Goal: Ask a question

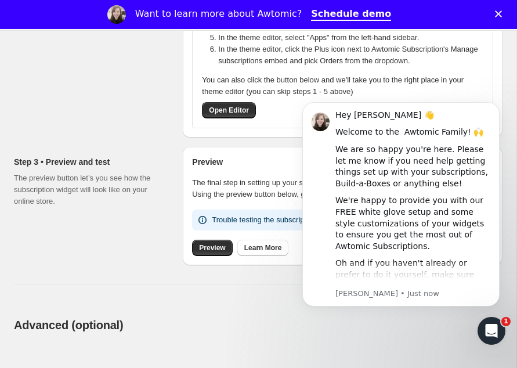
click at [485, 324] on div "Open Intercom Messenger" at bounding box center [491, 331] width 38 height 38
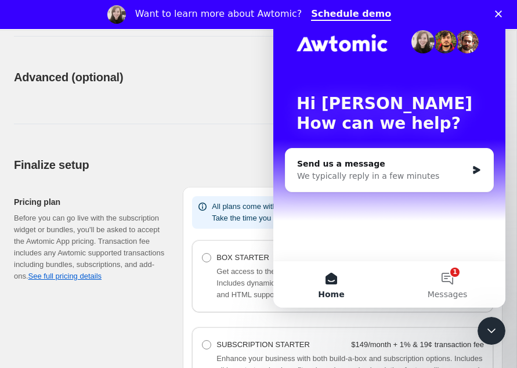
scroll to position [589, 0]
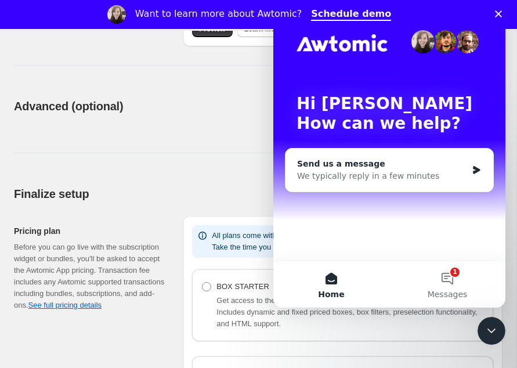
click at [348, 182] on div "We typically reply in a few minutes" at bounding box center [382, 176] width 170 height 12
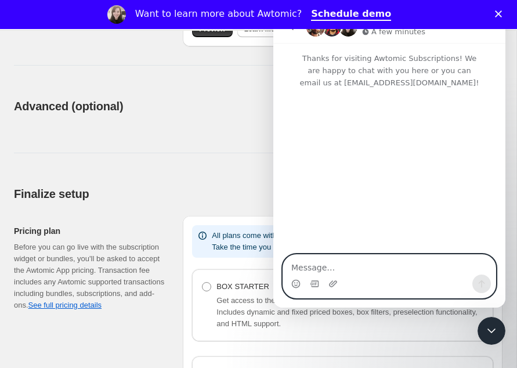
paste textarea "My company is evaluating Shopify Plus compatible subscription apps. We have a u…"
type textarea "My company is evaluating Shopify Plus compatible subscription apps. We have a u…"
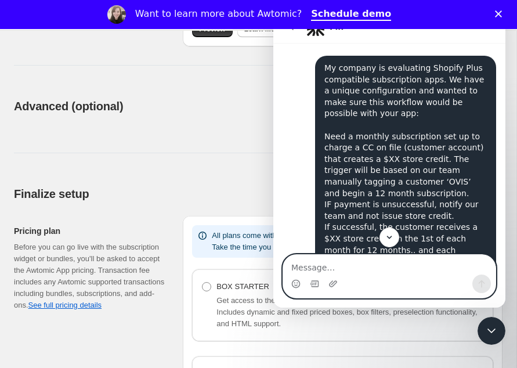
scroll to position [211, 0]
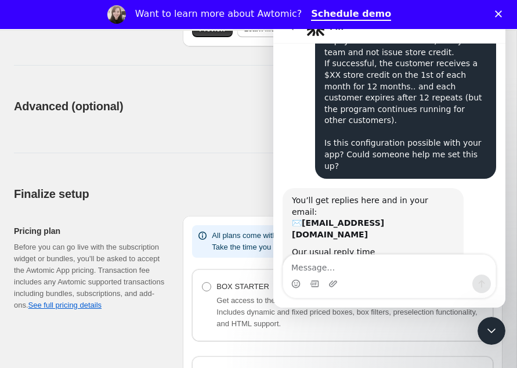
drag, startPoint x: 494, startPoint y: 332, endPoint x: 764, endPoint y: 585, distance: 369.9
click at [494, 332] on icon "Close Intercom Messenger" at bounding box center [492, 331] width 14 height 14
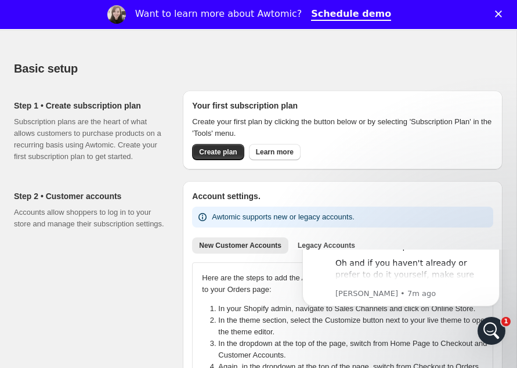
scroll to position [0, 0]
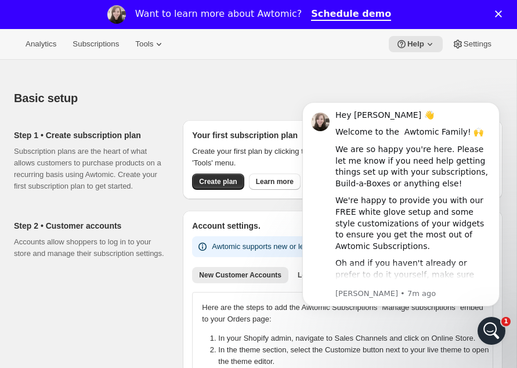
click at [487, 328] on icon "Open Intercom Messenger" at bounding box center [491, 330] width 19 height 19
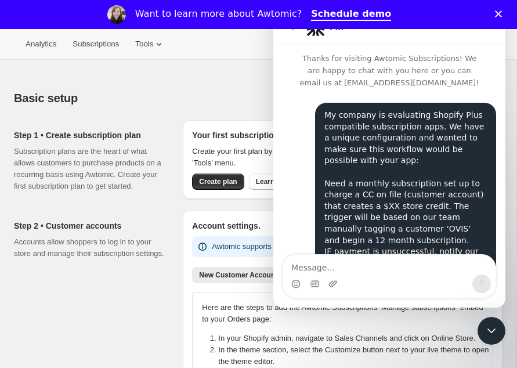
scroll to position [211, 0]
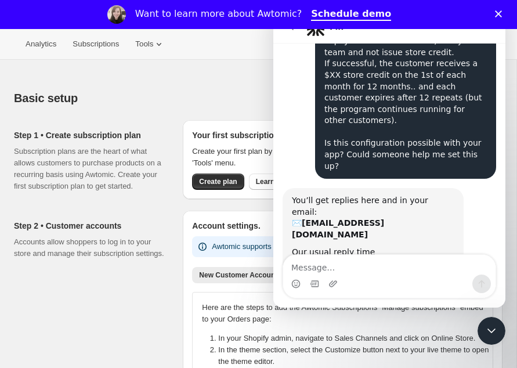
click at [152, 196] on div "Step 1 • Create subscription plan Subscription plans are the heart of what allo…" at bounding box center [94, 160] width 160 height 81
click at [491, 329] on icon "Close Intercom Messenger" at bounding box center [492, 331] width 14 height 14
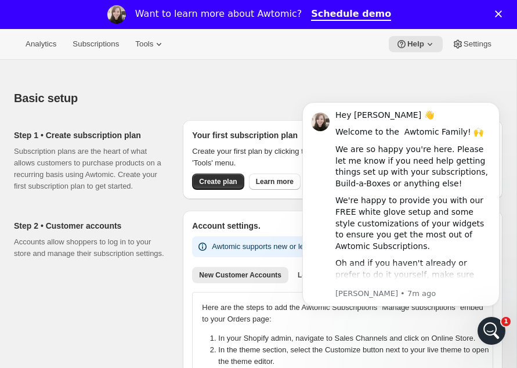
scroll to position [0, 0]
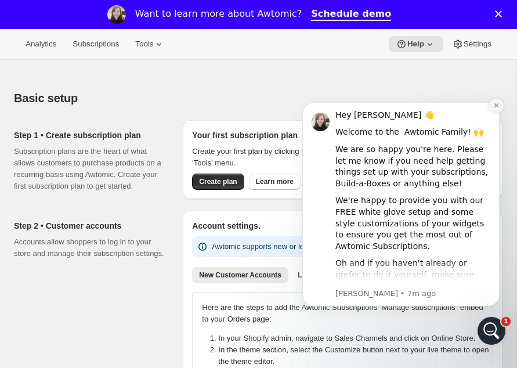
click at [497, 104] on icon "Dismiss notification" at bounding box center [496, 105] width 4 height 4
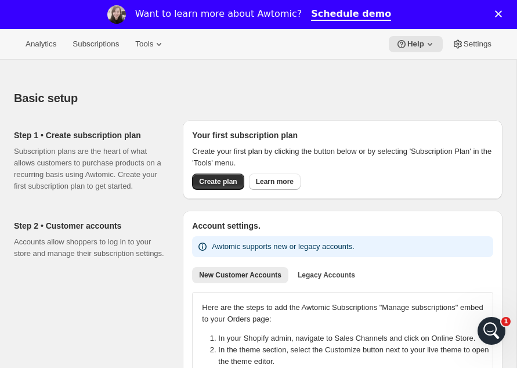
click at [494, 332] on icon "Open Intercom Messenger" at bounding box center [491, 330] width 19 height 19
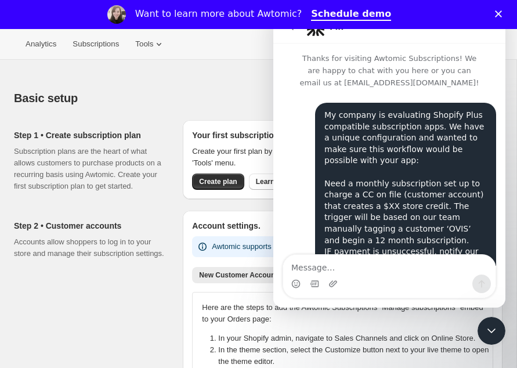
scroll to position [211, 0]
